Goal: Task Accomplishment & Management: Complete application form

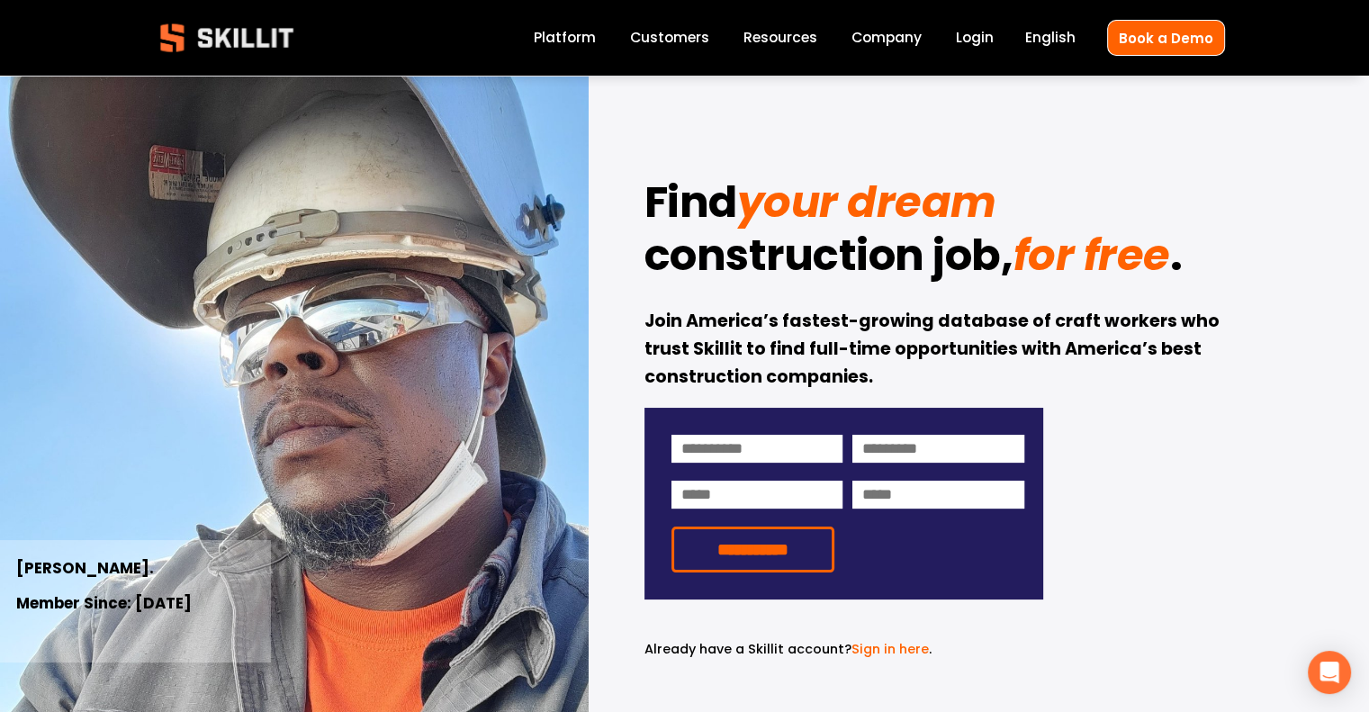
click at [905, 44] on link "Company" at bounding box center [887, 38] width 70 height 24
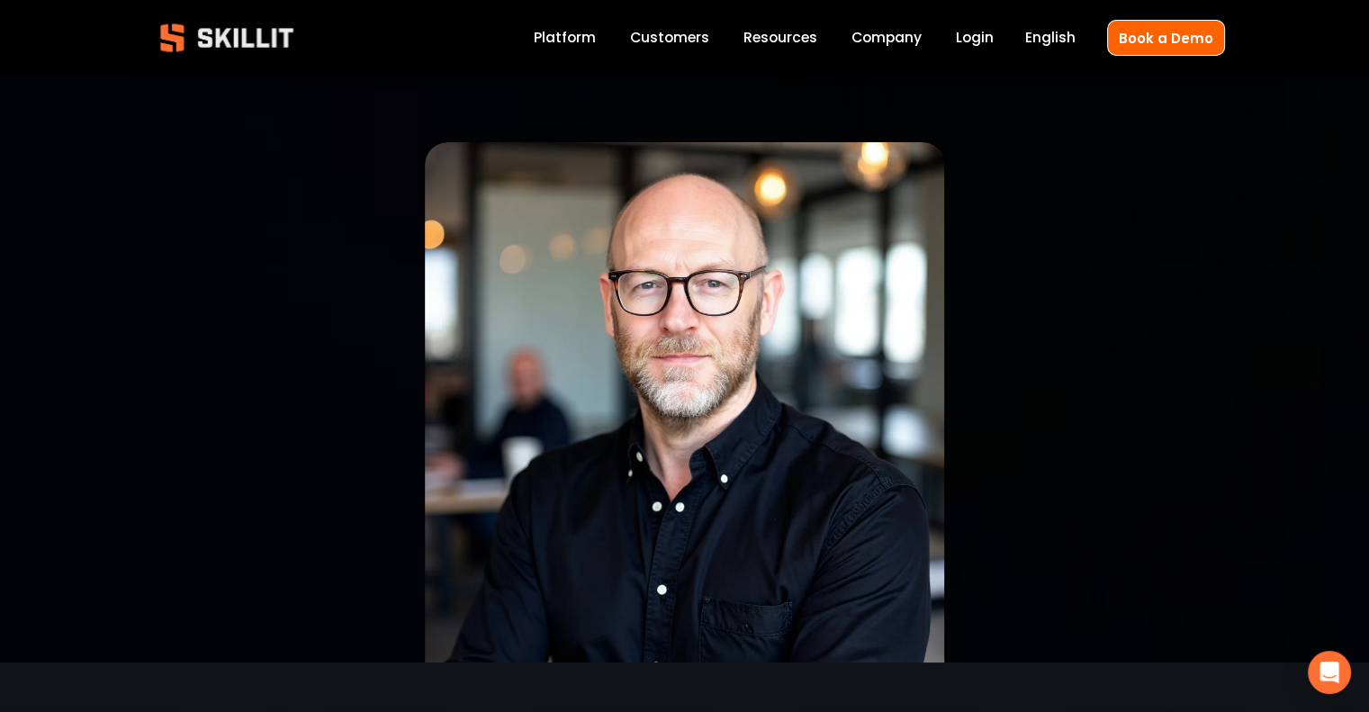
scroll to position [90, 0]
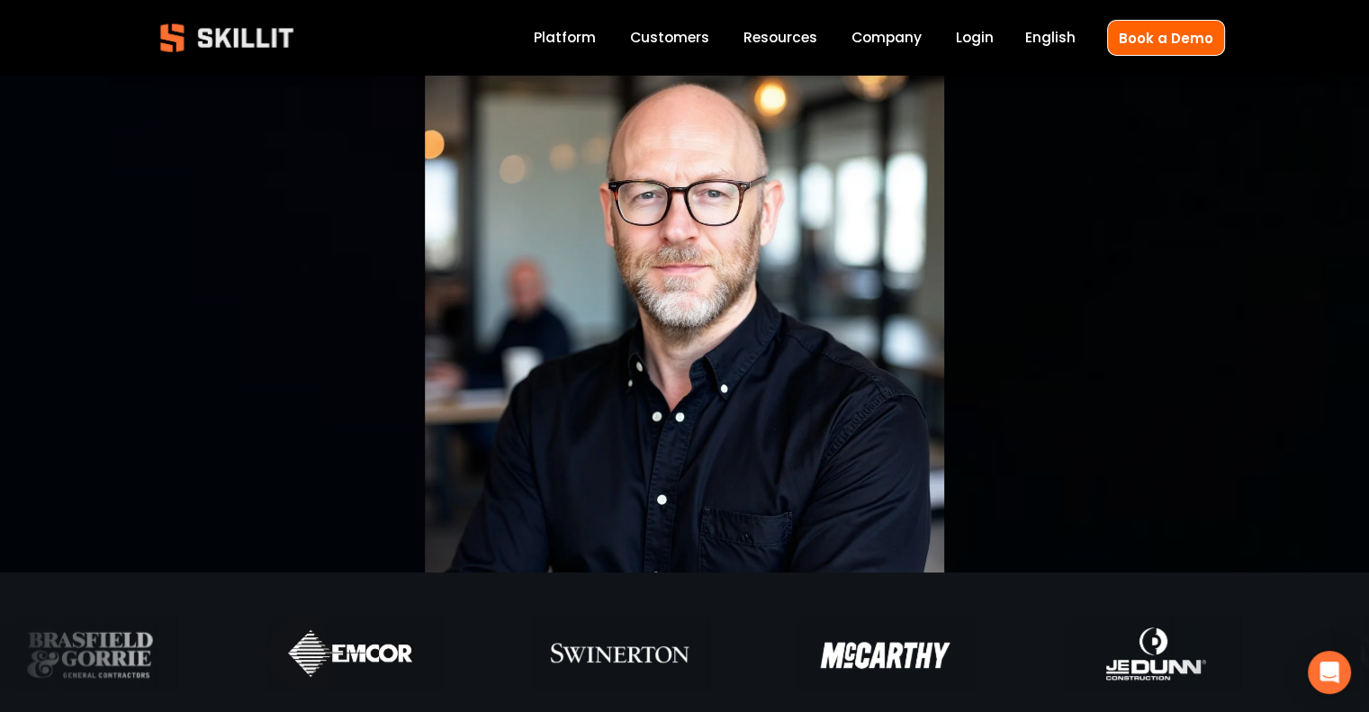
click at [219, 35] on img at bounding box center [227, 38] width 164 height 54
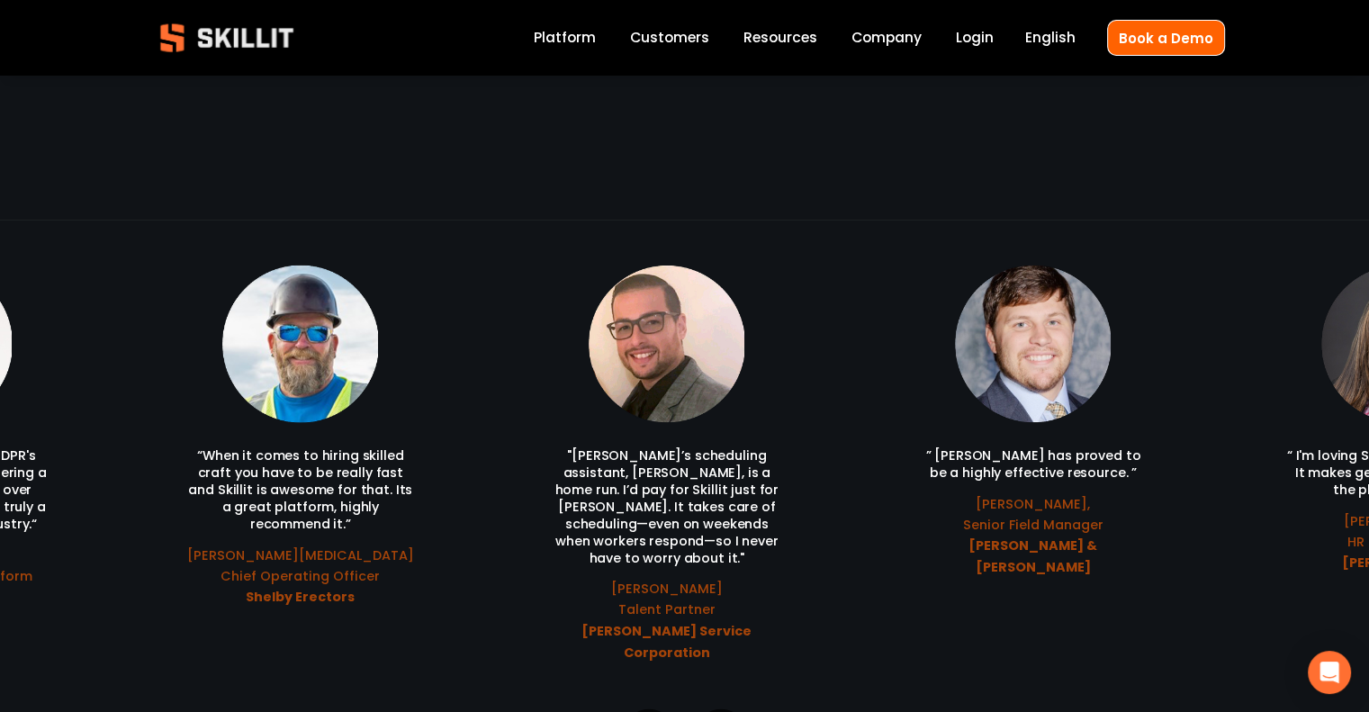
scroll to position [3781, 0]
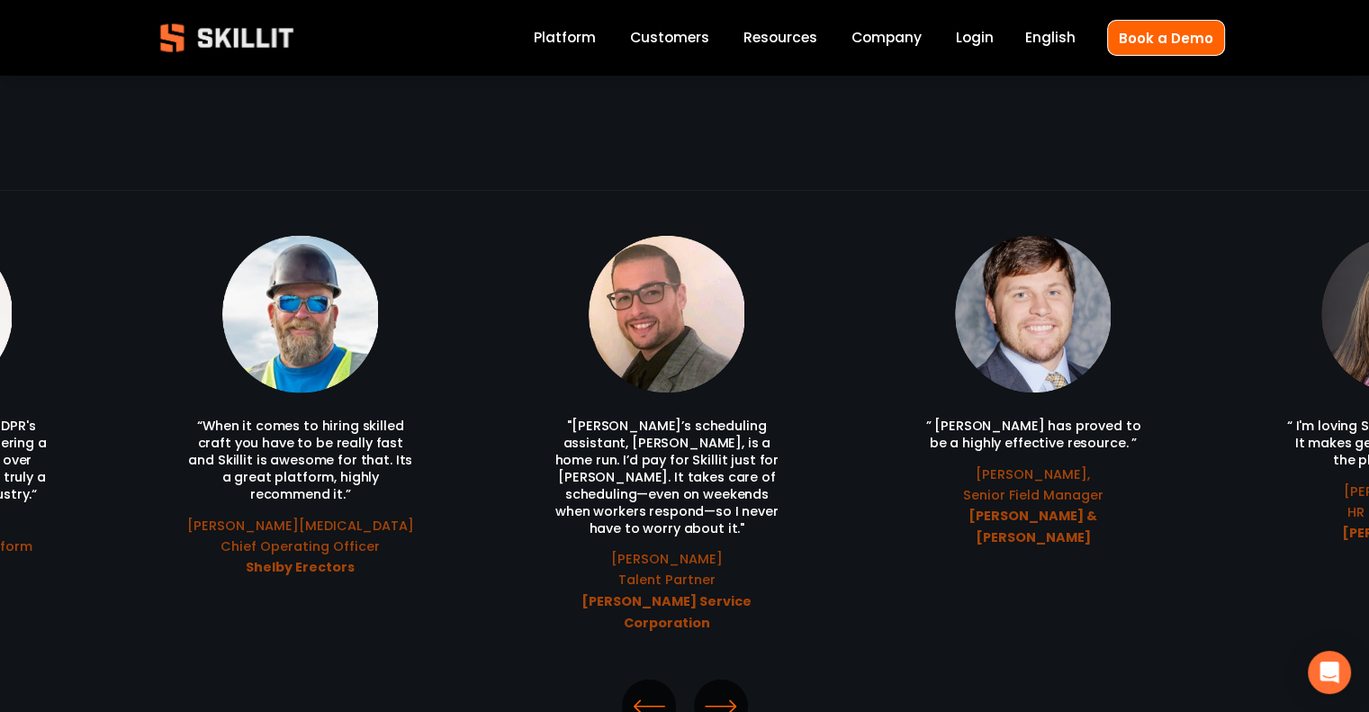
click at [642, 690] on icon "\a \a Previous\a \a \a" at bounding box center [649, 706] width 32 height 32
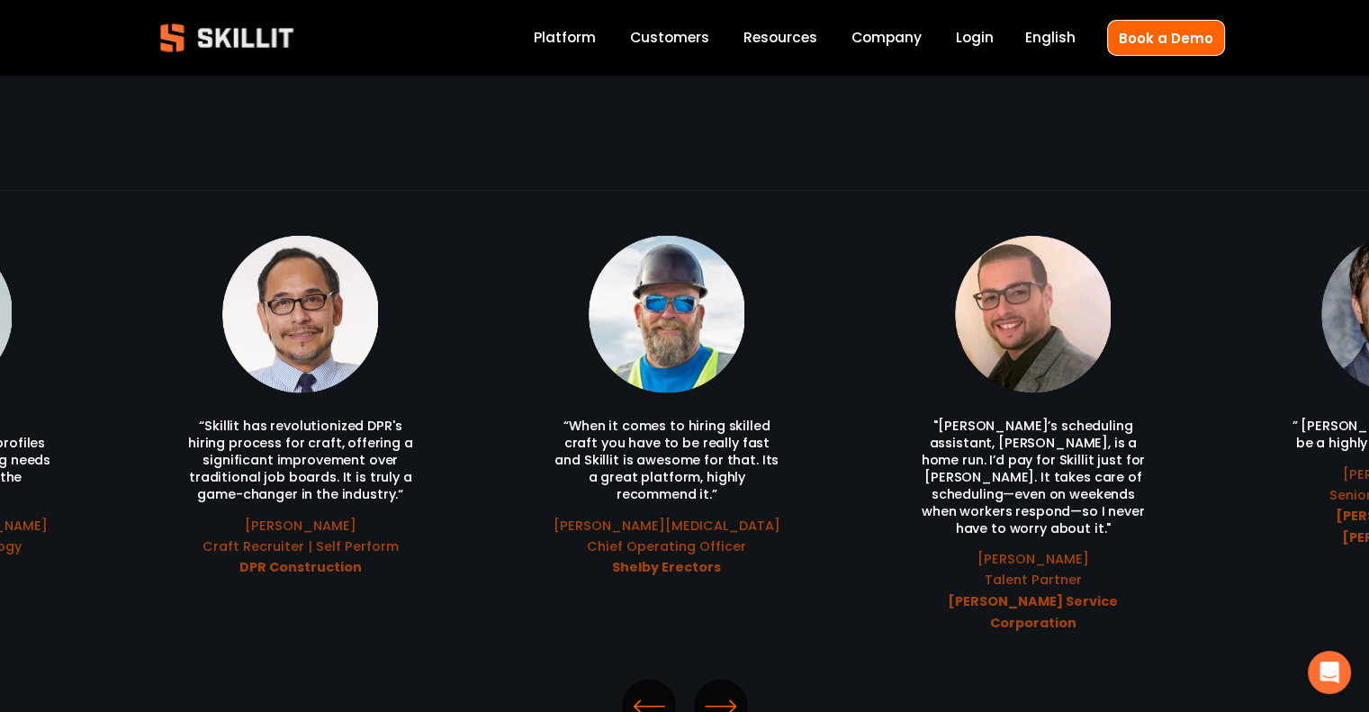
click at [642, 690] on icon "\a \a Previous\a \a \a" at bounding box center [649, 706] width 32 height 32
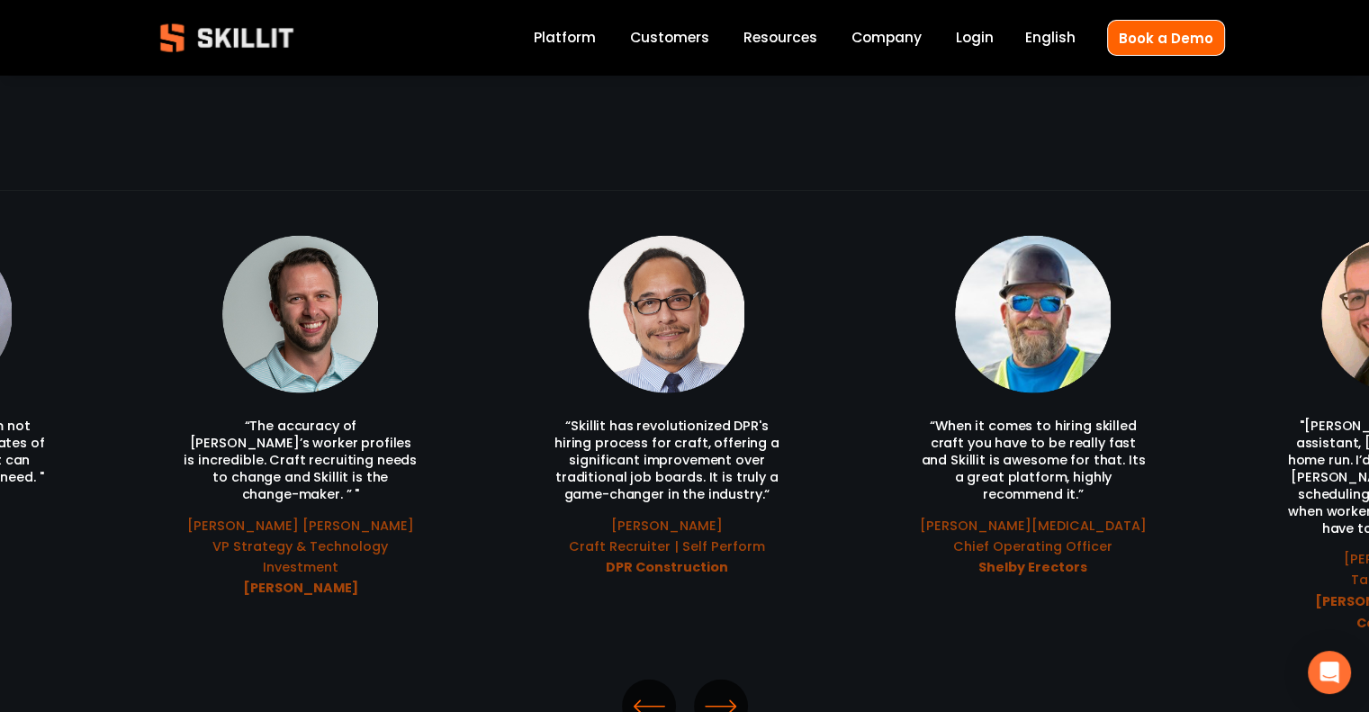
click at [642, 690] on icon "\a \a Previous\a \a \a" at bounding box center [649, 706] width 32 height 32
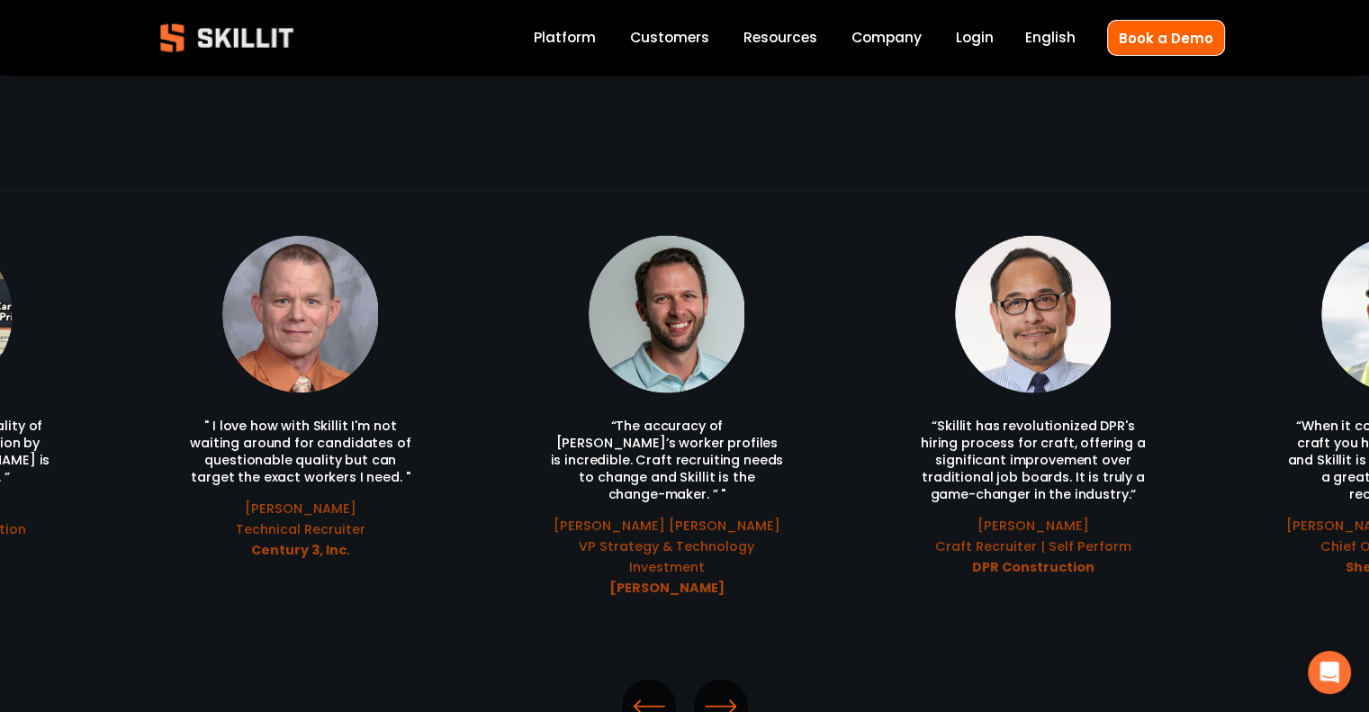
click at [642, 690] on icon "\a \a Previous\a \a \a" at bounding box center [649, 706] width 32 height 32
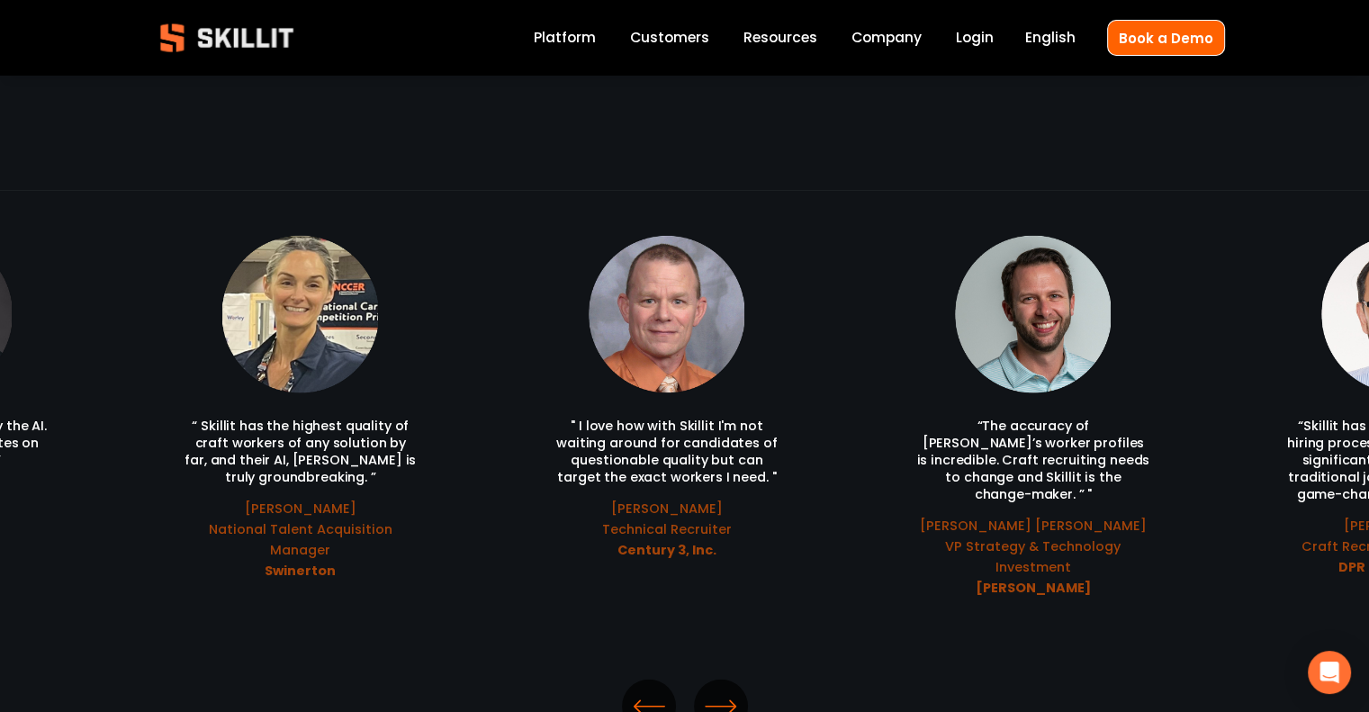
click at [642, 690] on icon "\a \a Previous\a \a \a" at bounding box center [649, 706] width 32 height 32
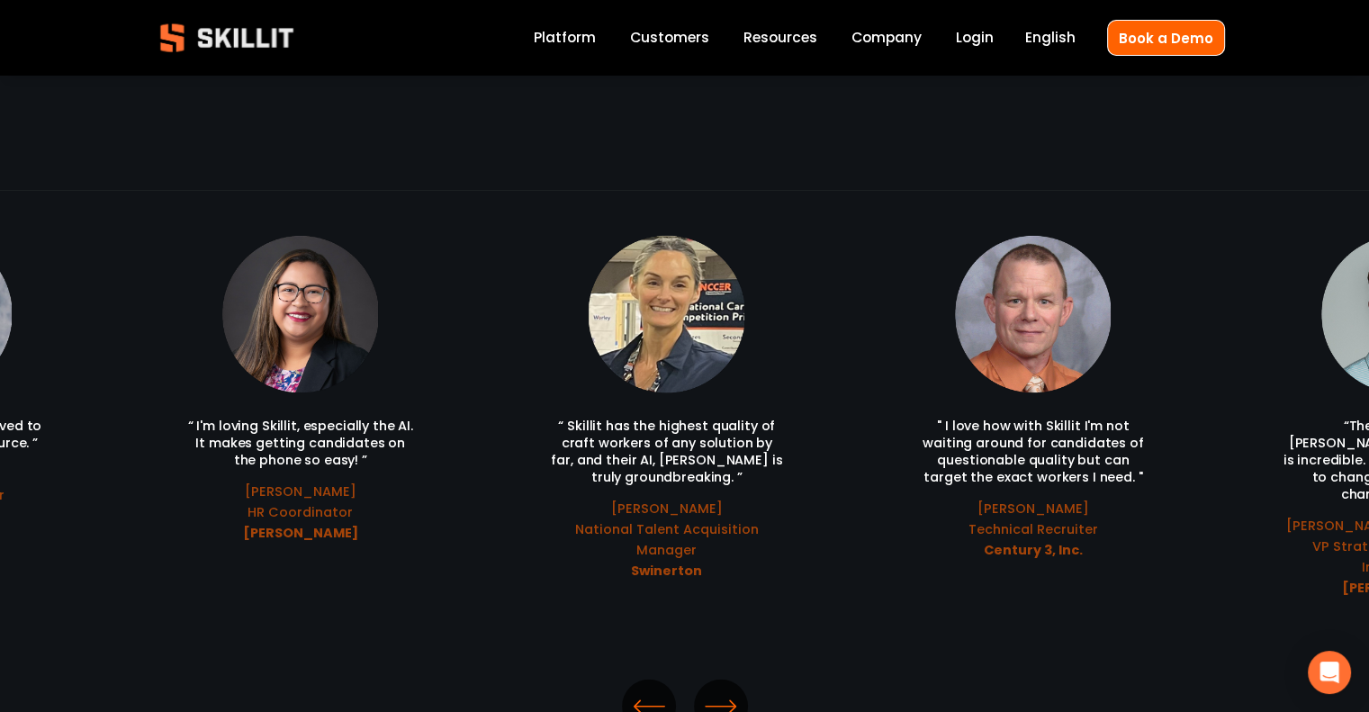
click at [642, 690] on icon "\a \a Previous\a \a \a" at bounding box center [649, 706] width 32 height 32
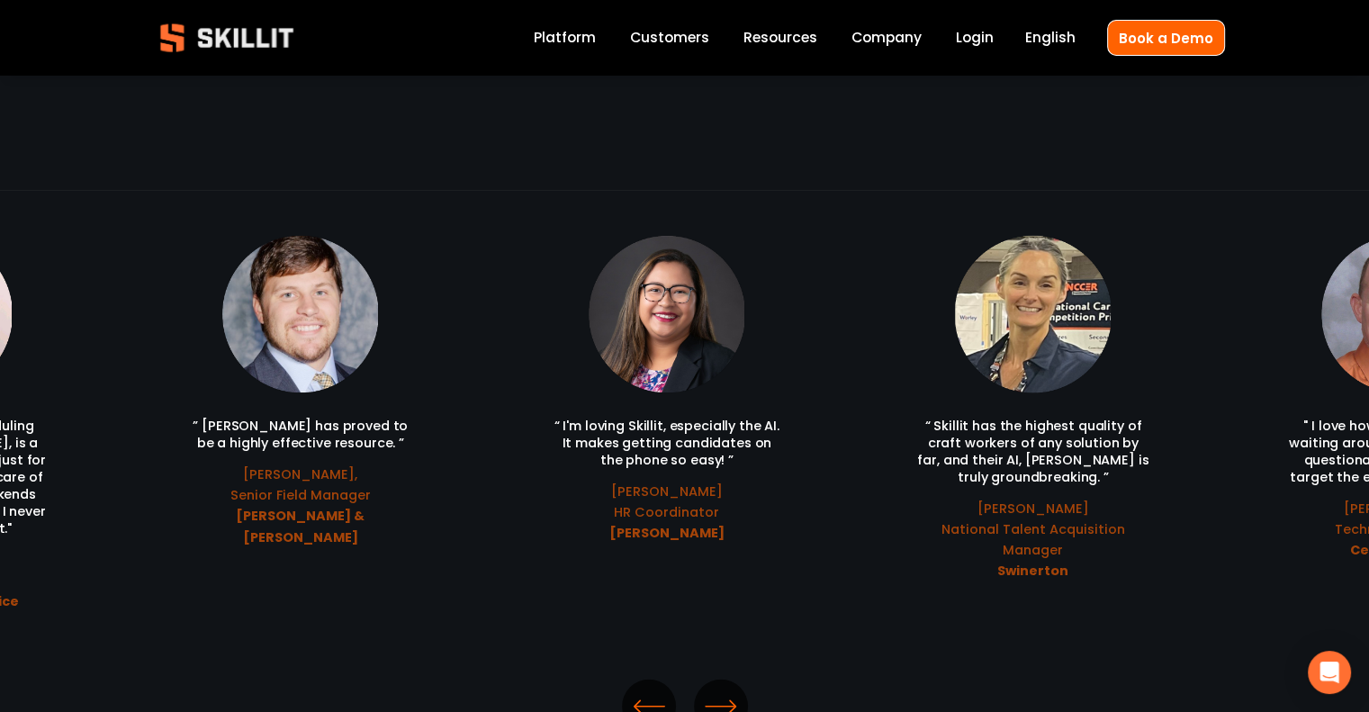
click at [642, 690] on icon "\a \a Previous\a \a \a" at bounding box center [649, 706] width 32 height 32
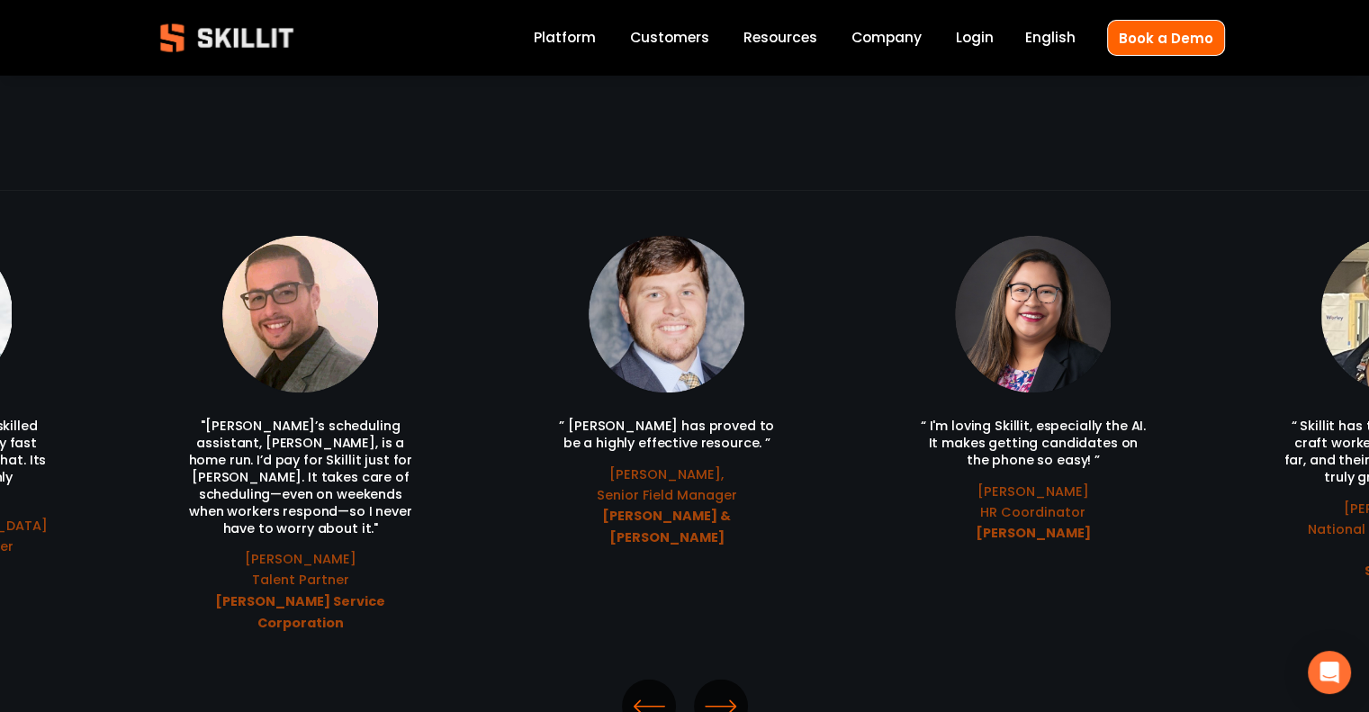
click at [642, 690] on icon "\a \a Previous\a \a \a" at bounding box center [649, 706] width 32 height 32
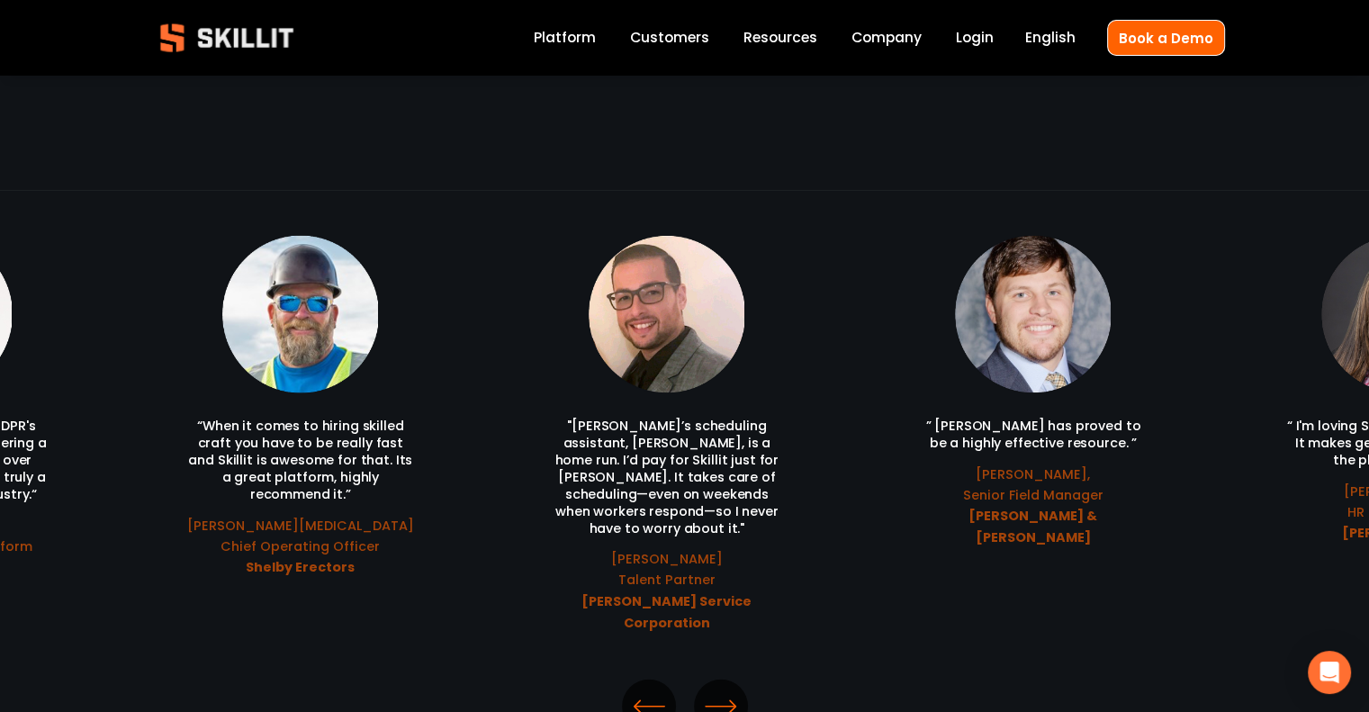
click at [642, 690] on icon "\a \a Previous\a \a \a" at bounding box center [649, 706] width 32 height 32
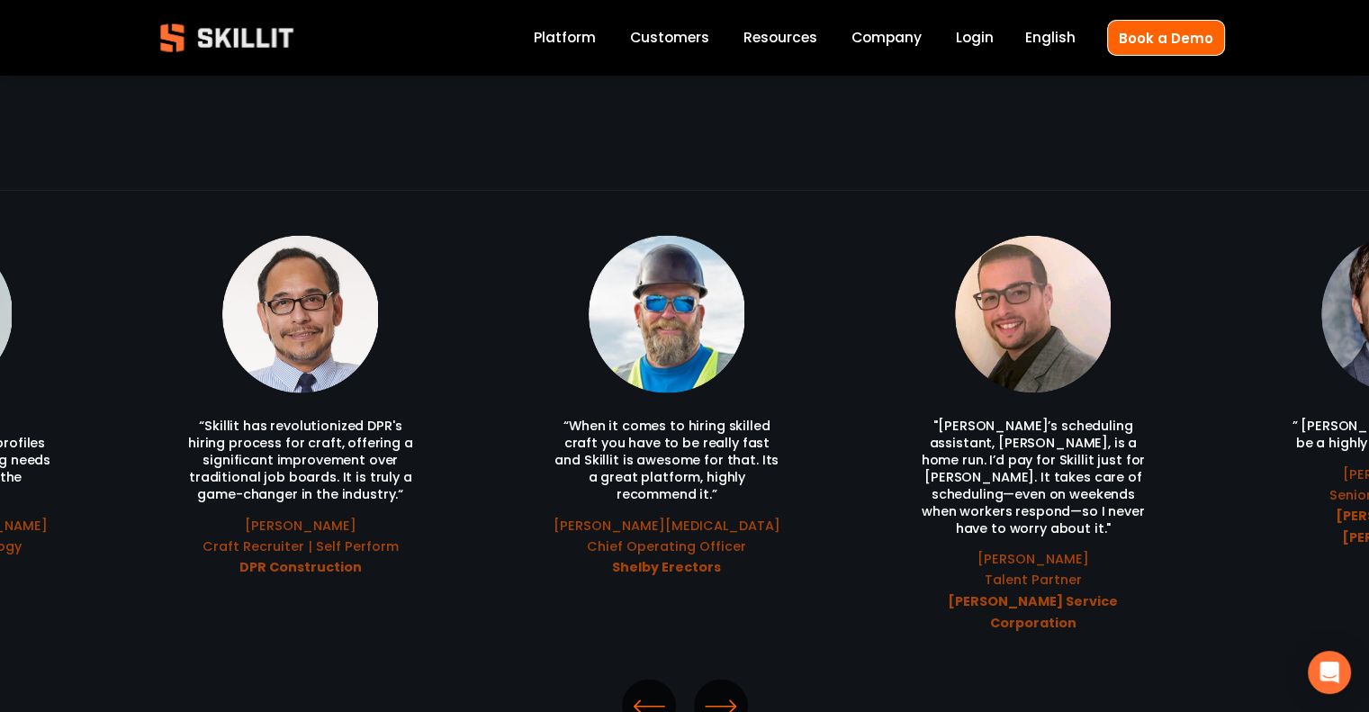
click at [642, 690] on icon "\a \a Previous\a \a \a" at bounding box center [649, 706] width 32 height 32
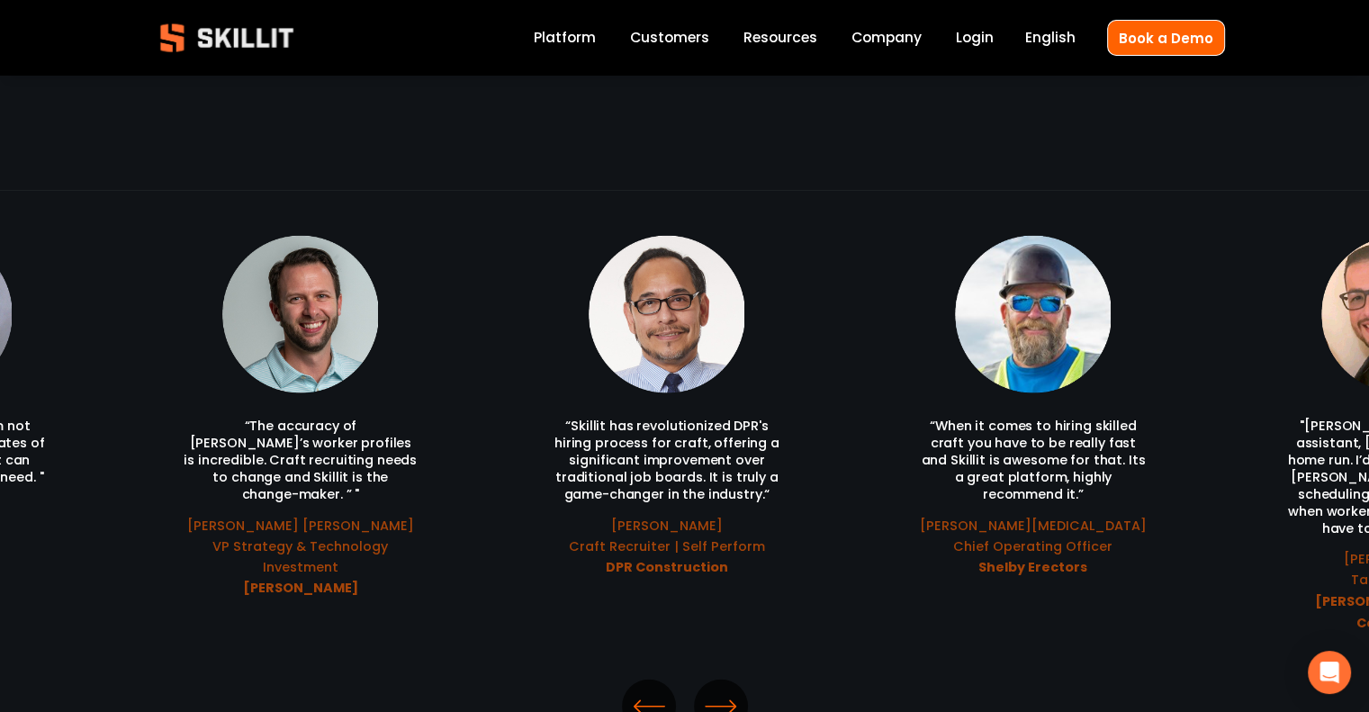
click at [717, 690] on icon "\a \a \a Next\a \a" at bounding box center [721, 706] width 32 height 32
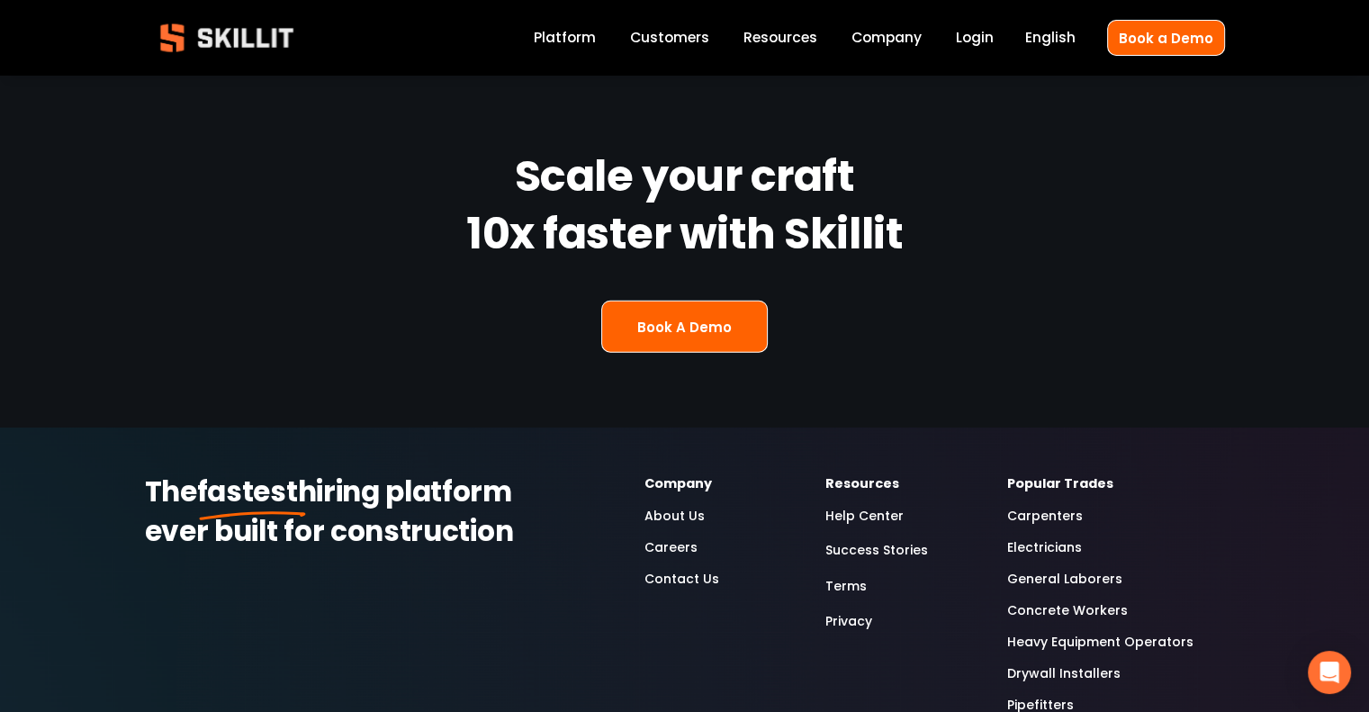
scroll to position [4501, 0]
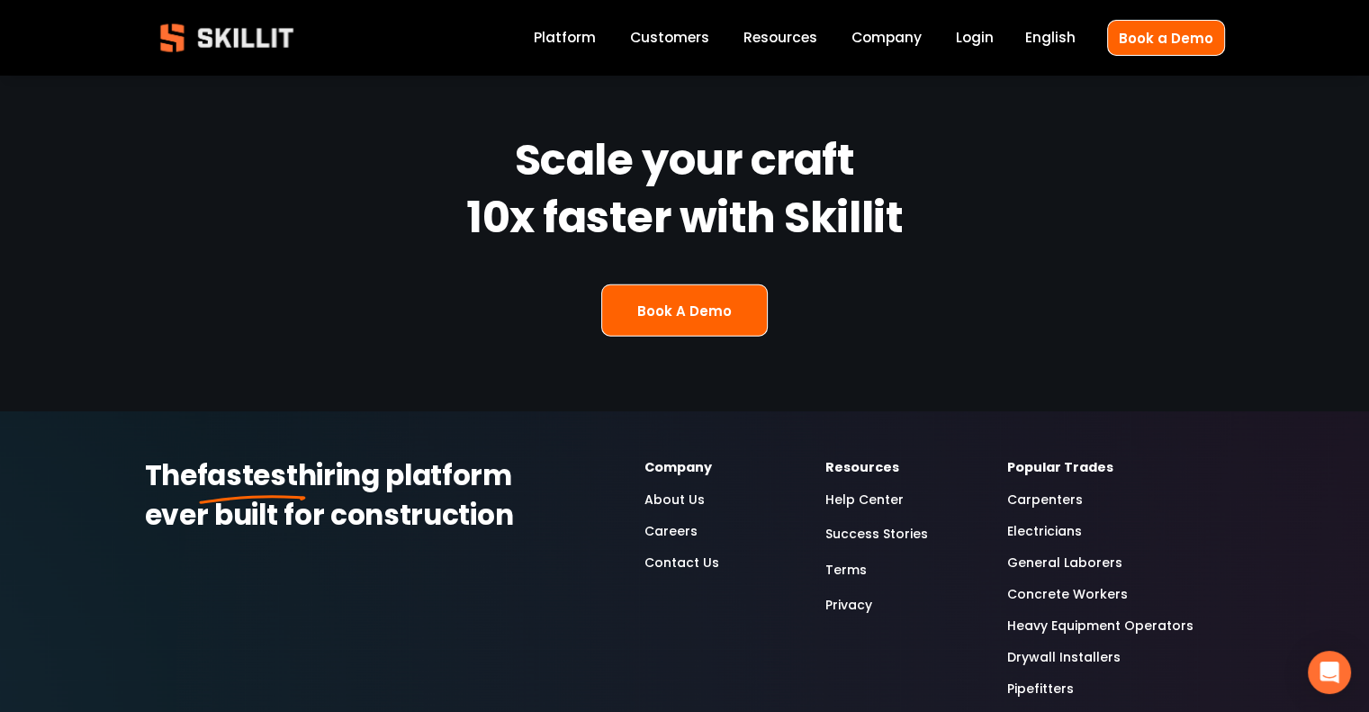
click at [659, 521] on link "Careers" at bounding box center [671, 531] width 53 height 21
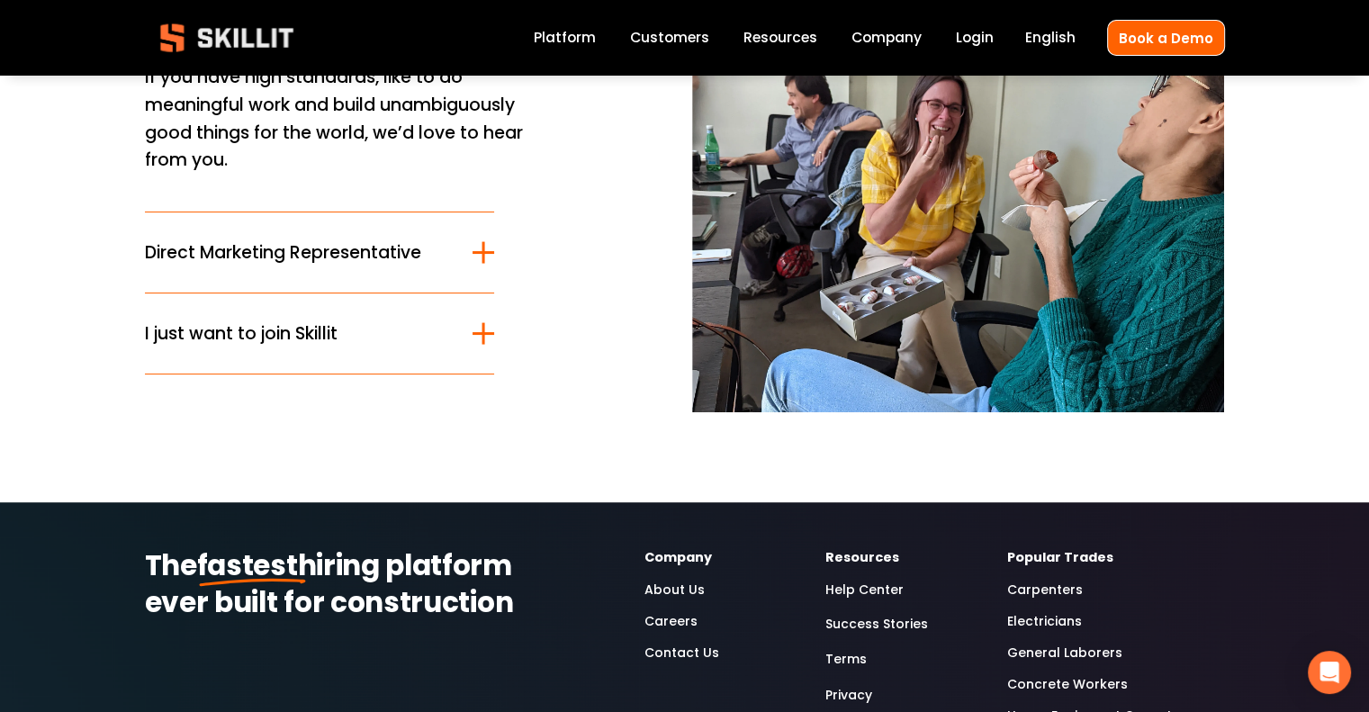
scroll to position [180, 0]
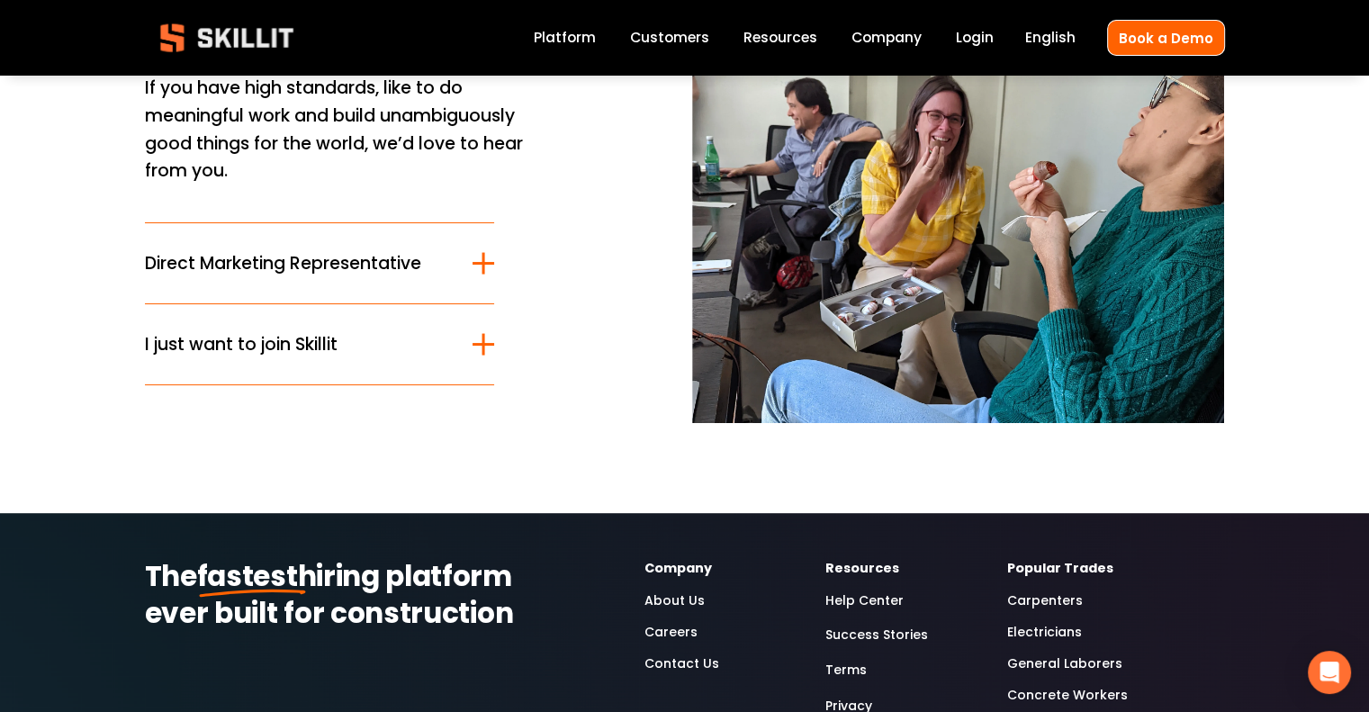
click at [307, 348] on span "I just want to join Skillit" at bounding box center [309, 344] width 329 height 26
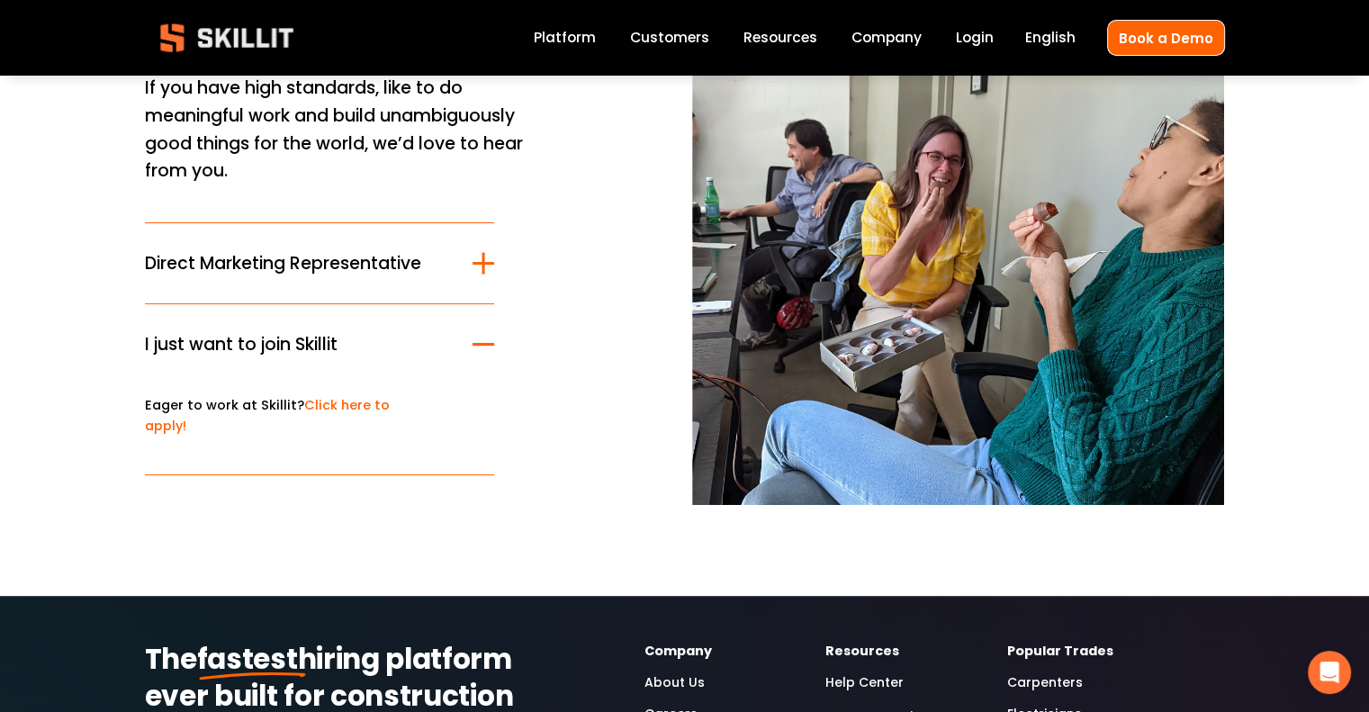
click at [329, 403] on link "Click here to apply!" at bounding box center [267, 415] width 245 height 39
